Goal: Information Seeking & Learning: Learn about a topic

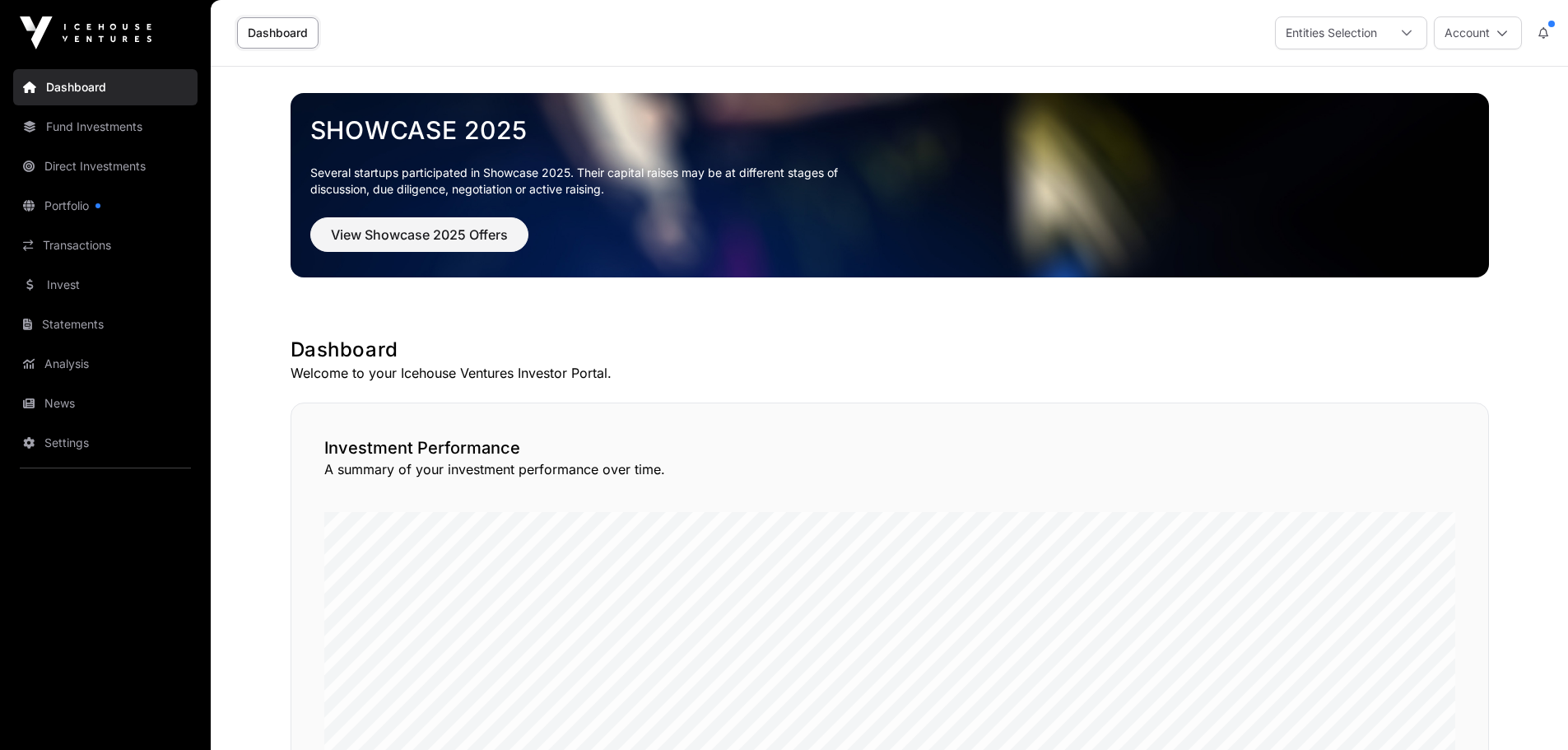
click at [94, 140] on link "Fund Investments" at bounding box center [105, 127] width 185 height 36
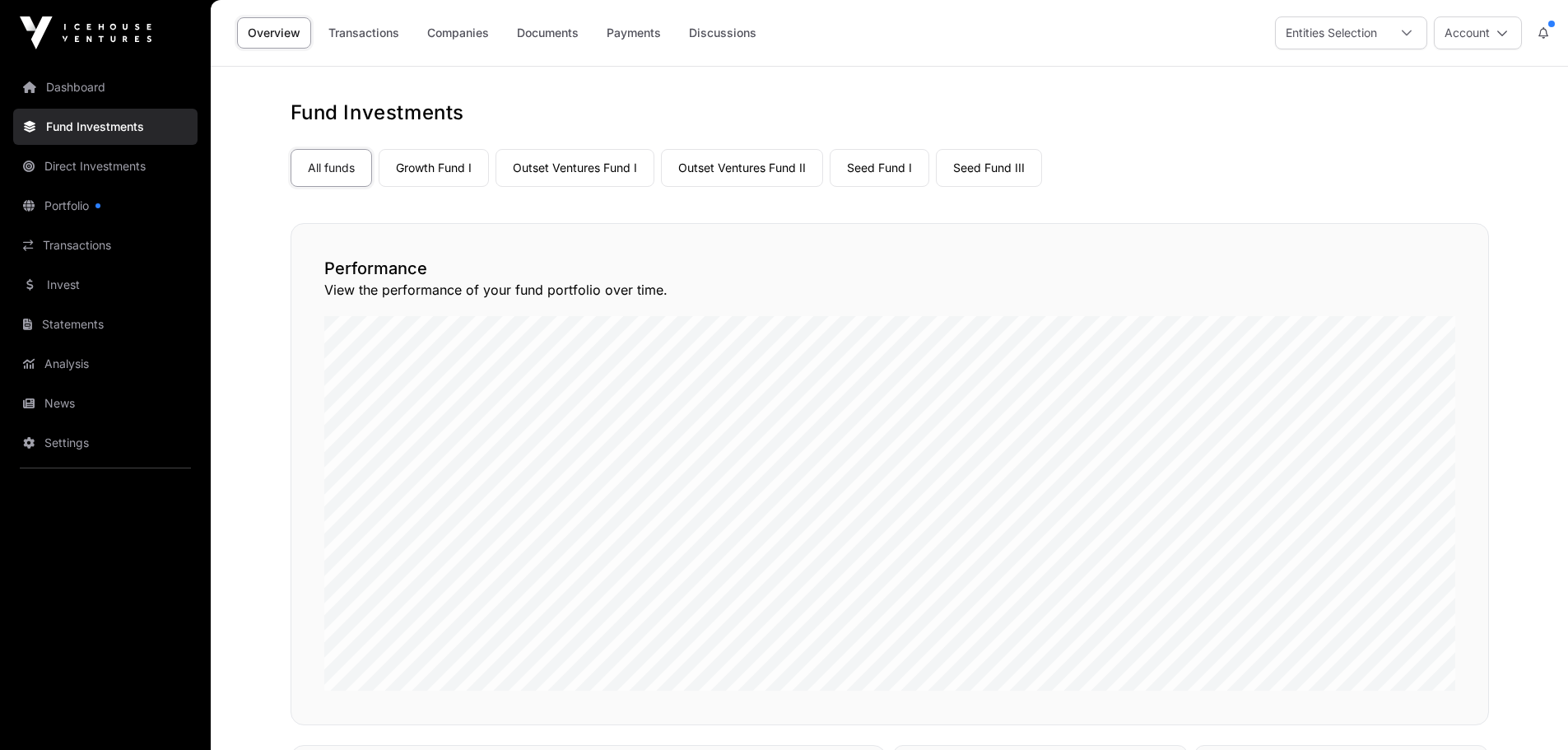
click at [451, 33] on link "Companies" at bounding box center [458, 33] width 84 height 31
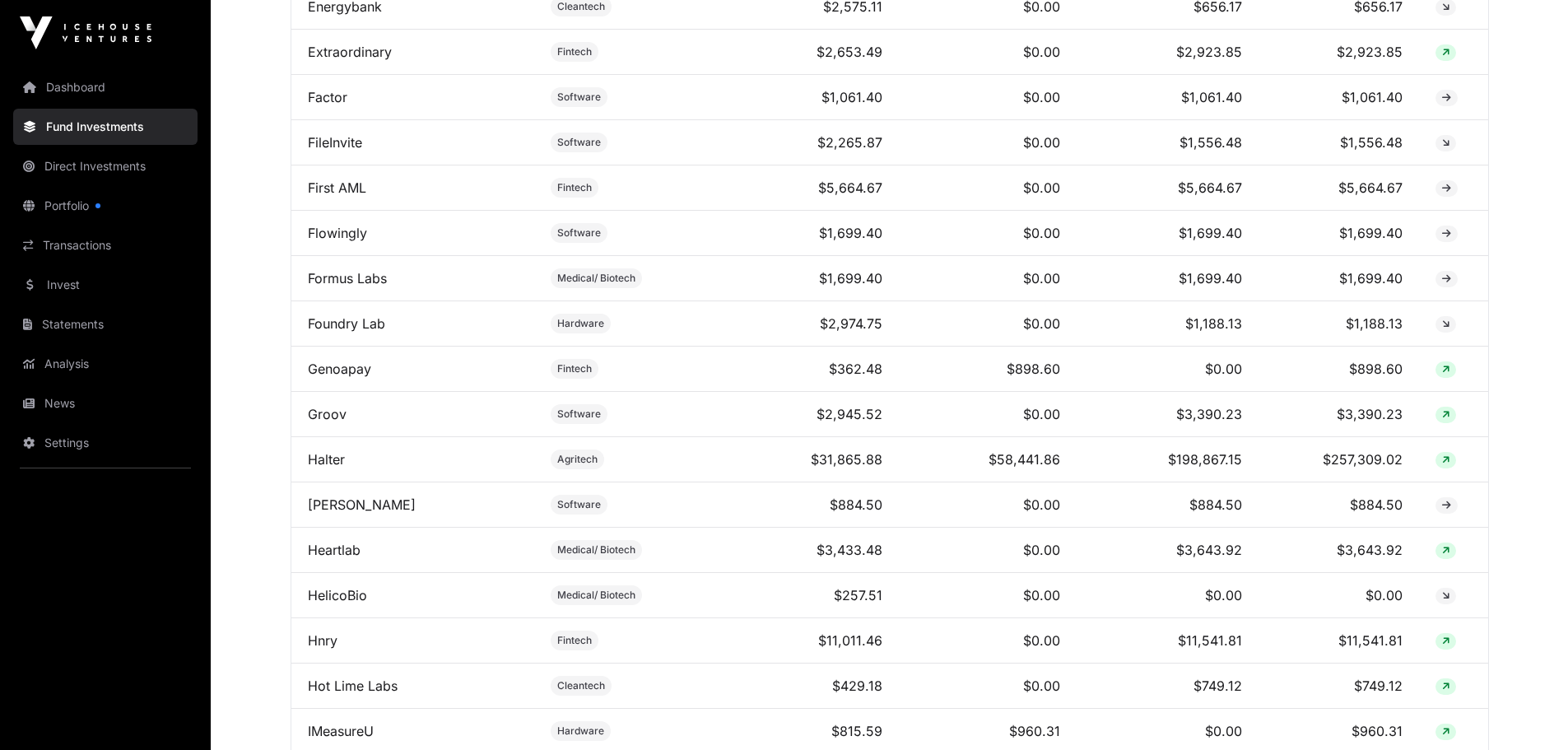
scroll to position [2471, 0]
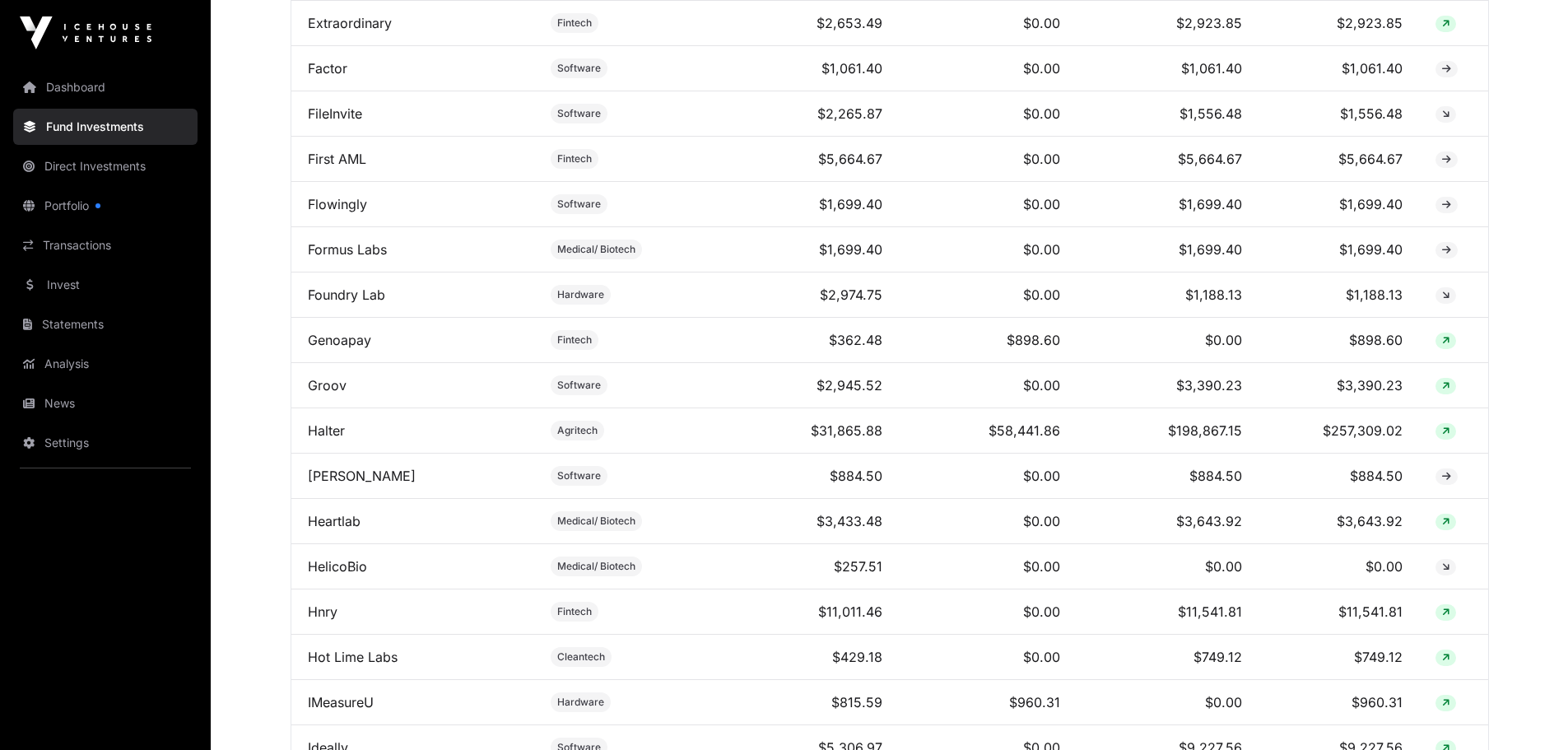
click at [332, 620] on link "Hnry" at bounding box center [322, 611] width 29 height 17
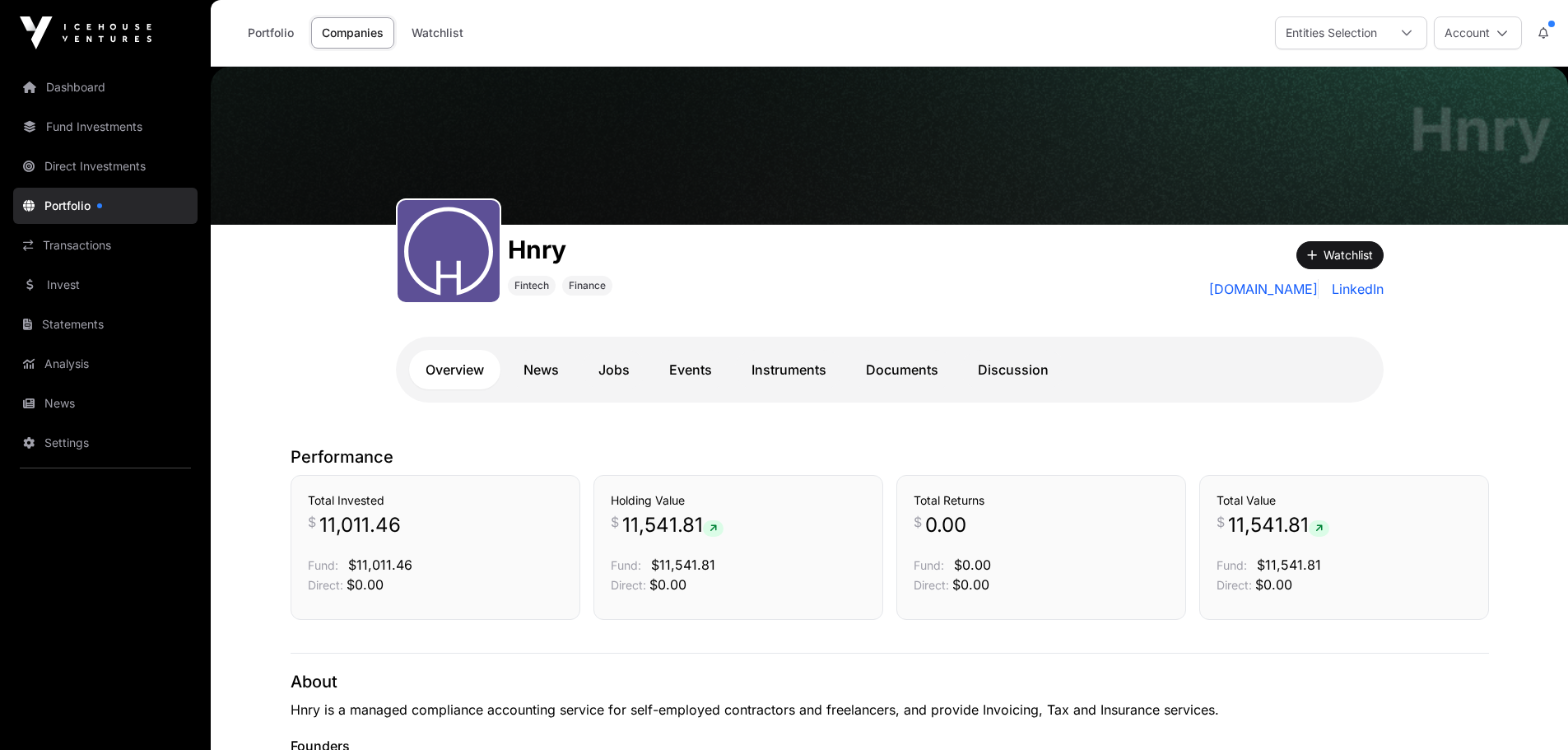
click at [266, 38] on link "Portfolio" at bounding box center [270, 33] width 68 height 31
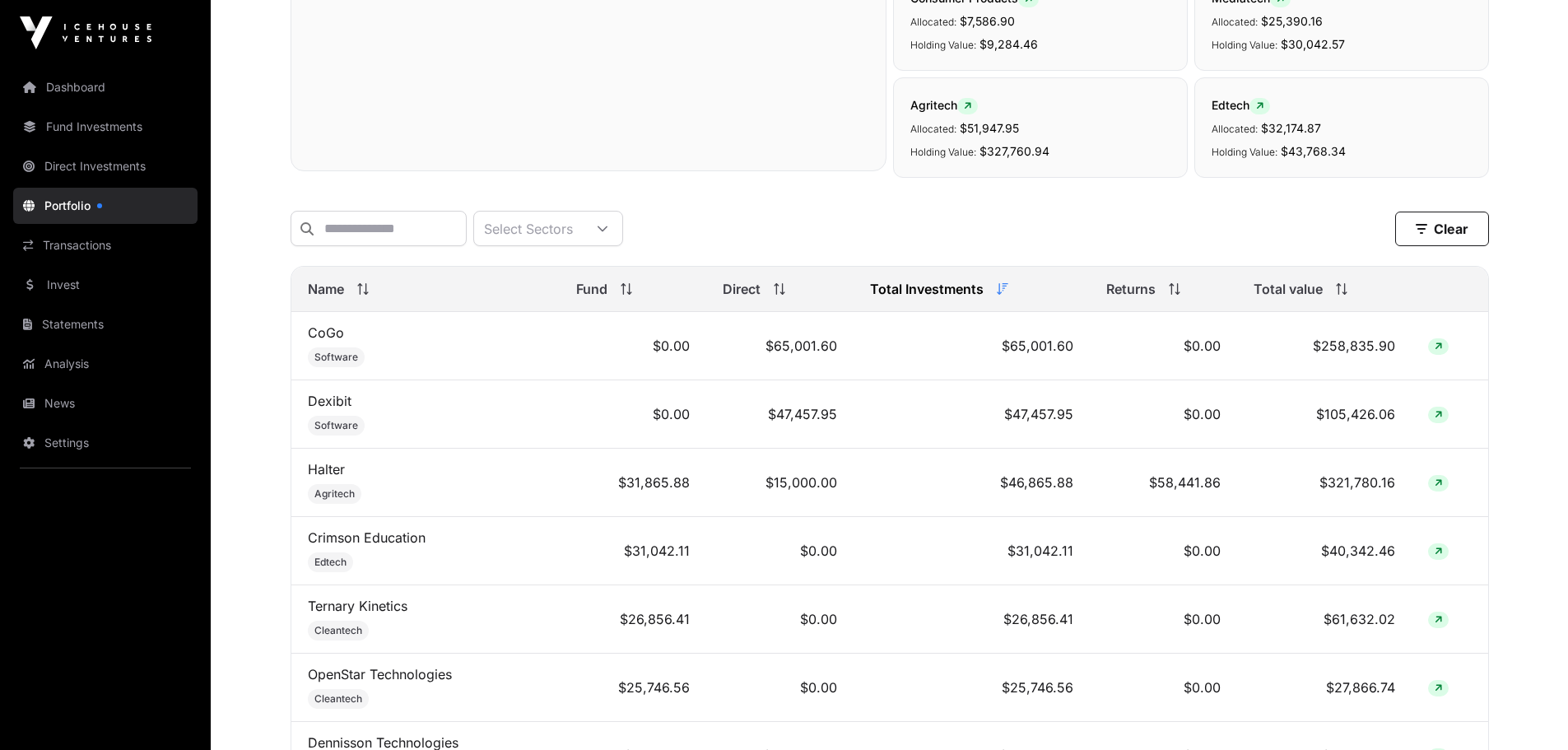
scroll to position [494, 0]
click at [1343, 297] on icon at bounding box center [1342, 292] width 12 height 12
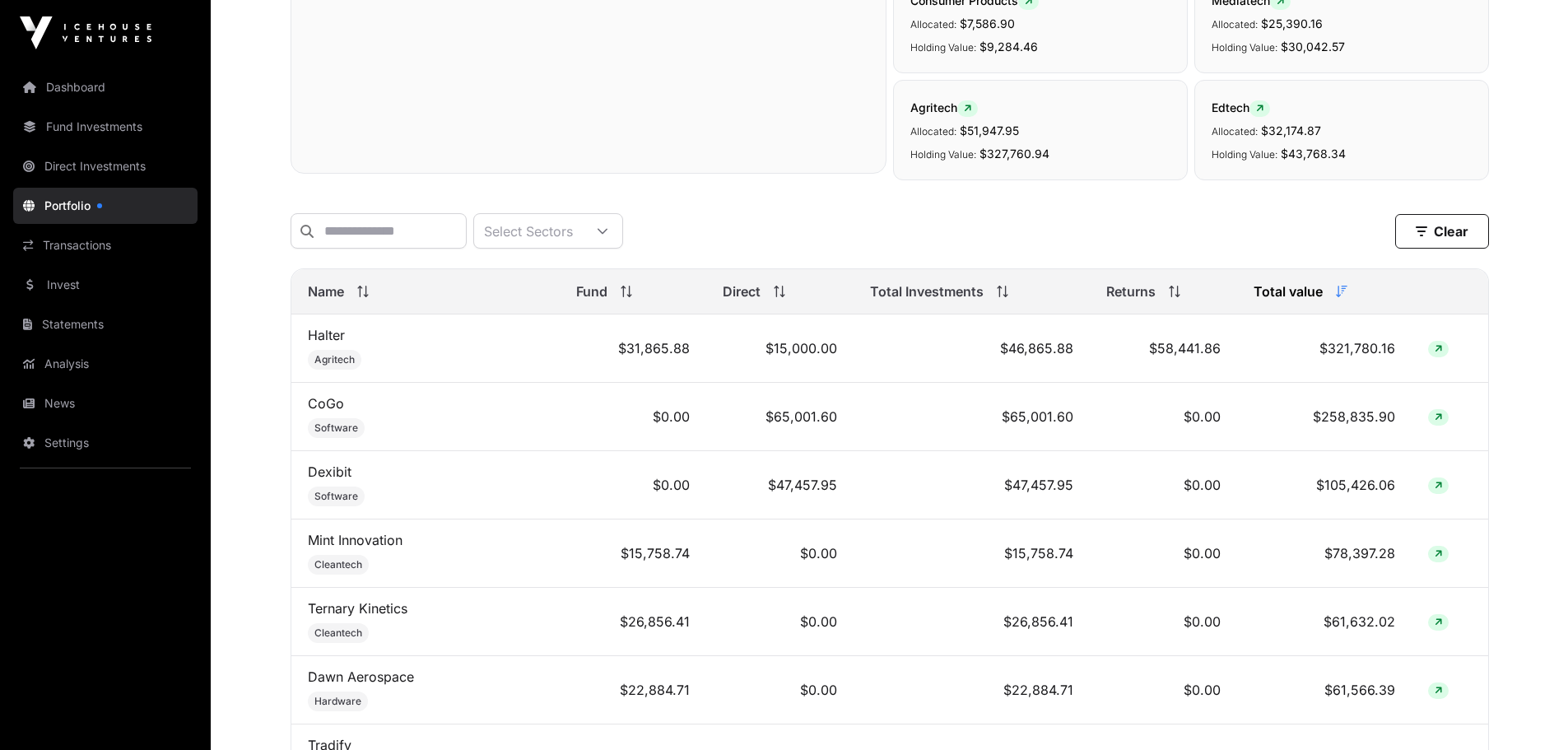
click at [94, 130] on link "Fund Investments" at bounding box center [105, 127] width 185 height 36
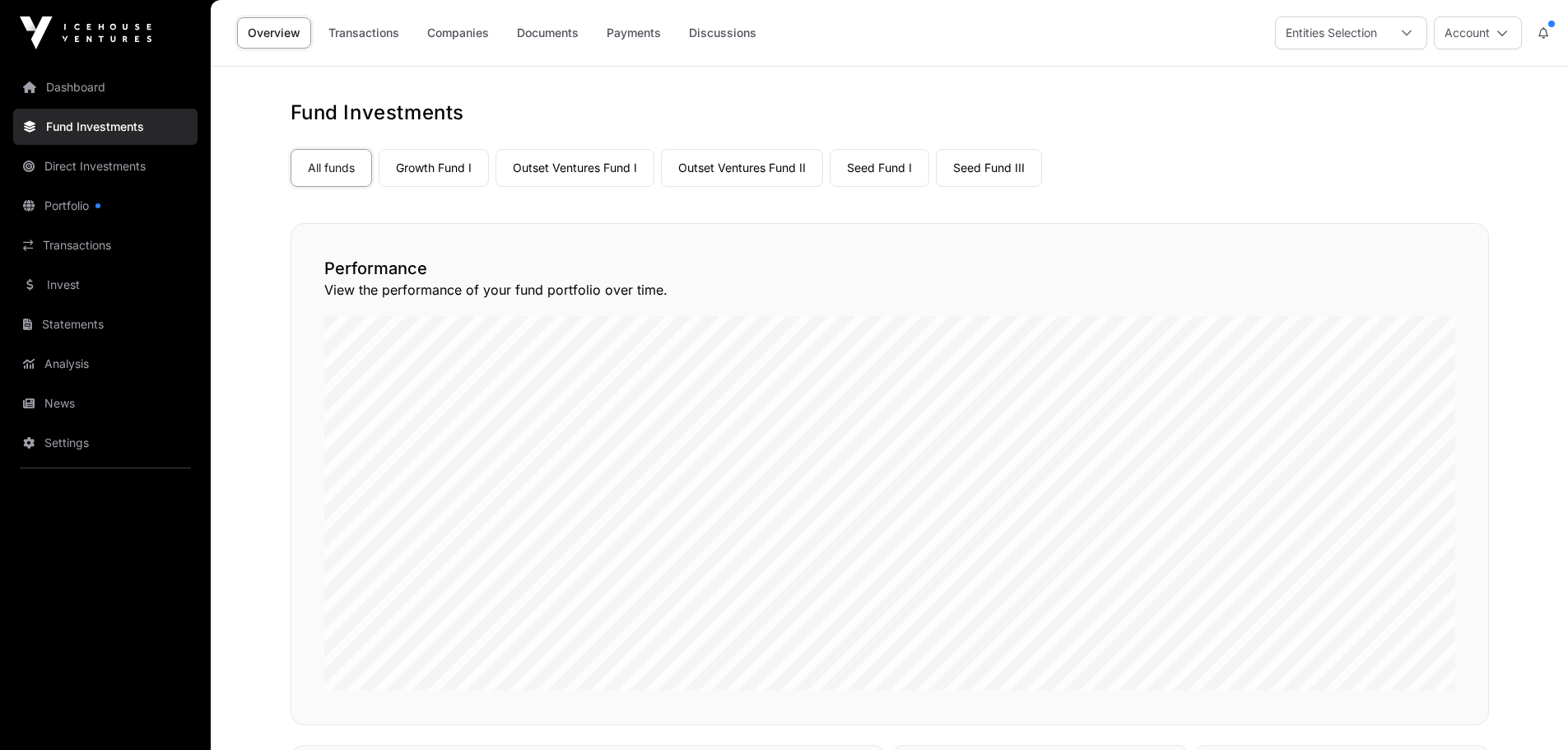
click at [420, 171] on link "Growth Fund I" at bounding box center [433, 168] width 110 height 38
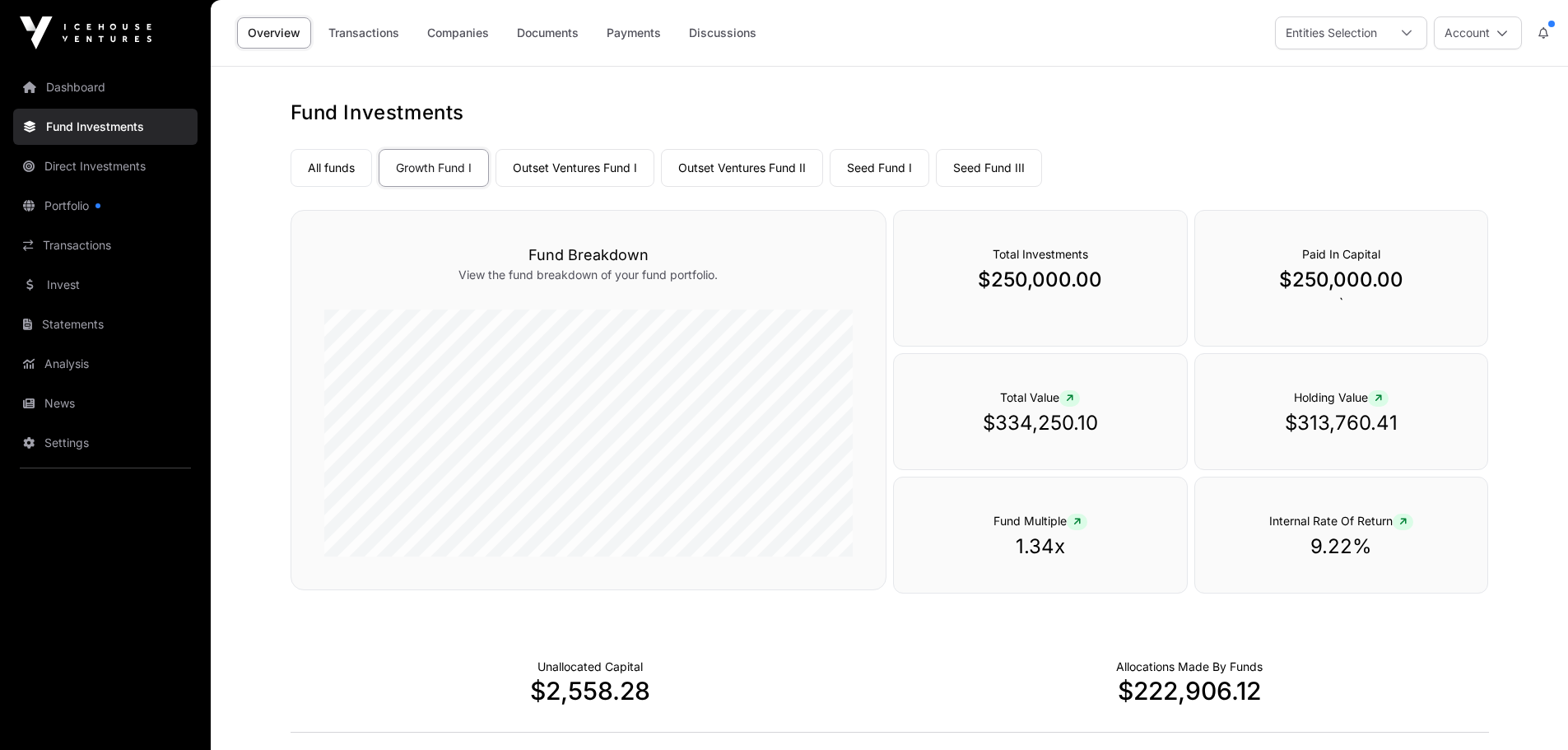
click at [480, 39] on link "Companies" at bounding box center [458, 33] width 84 height 31
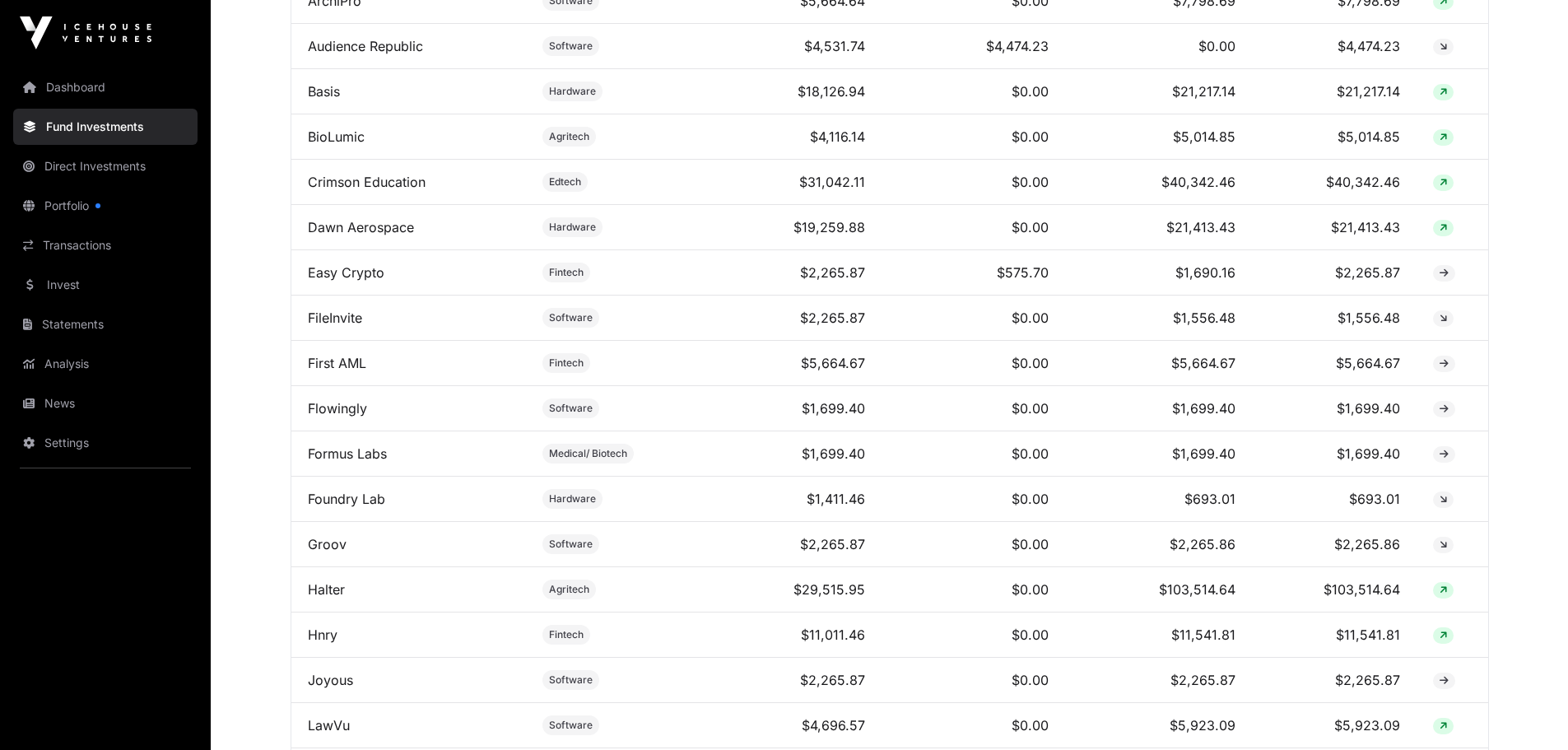
scroll to position [906, 0]
